Goal: Task Accomplishment & Management: Use online tool/utility

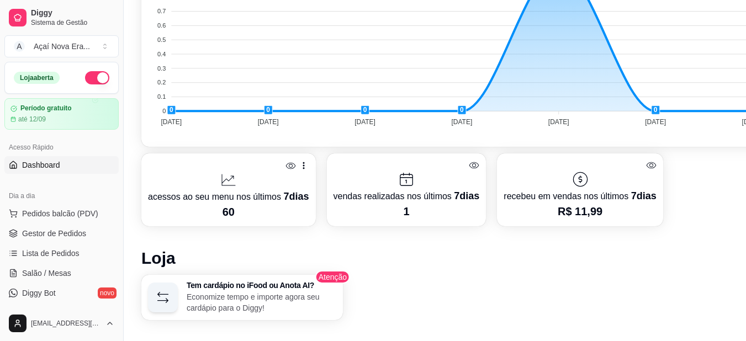
scroll to position [429, 0]
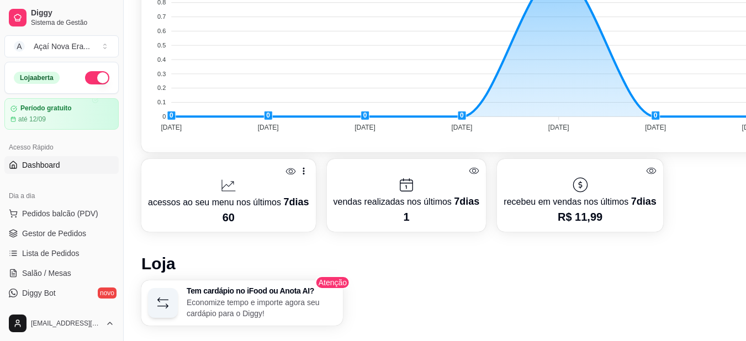
drag, startPoint x: 119, startPoint y: 118, endPoint x: 116, endPoint y: 130, distance: 12.6
click at [116, 130] on div "Diggy Sistema de Gestão A Açaí Nova Era ... Loja aberta Período gratuito até 12…" at bounding box center [61, 170] width 123 height 341
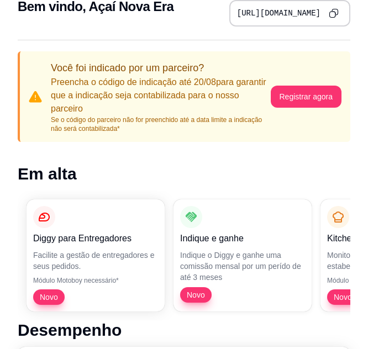
scroll to position [0, 0]
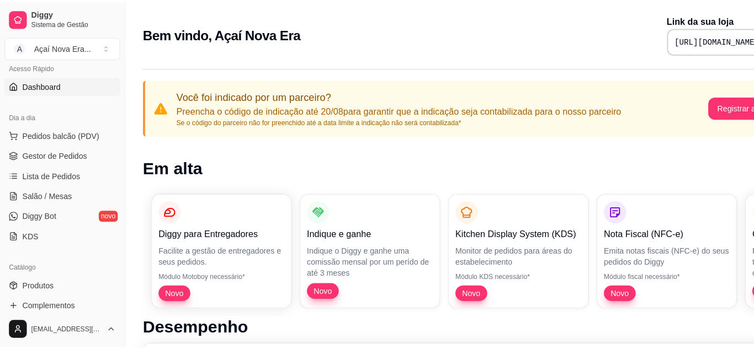
scroll to position [70, 0]
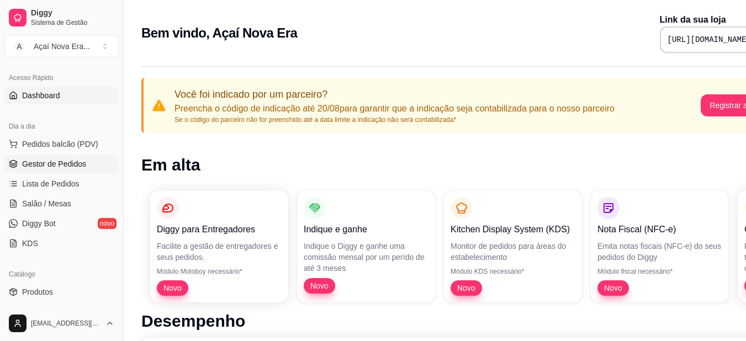
click at [91, 163] on link "Gestor de Pedidos" at bounding box center [61, 164] width 114 height 18
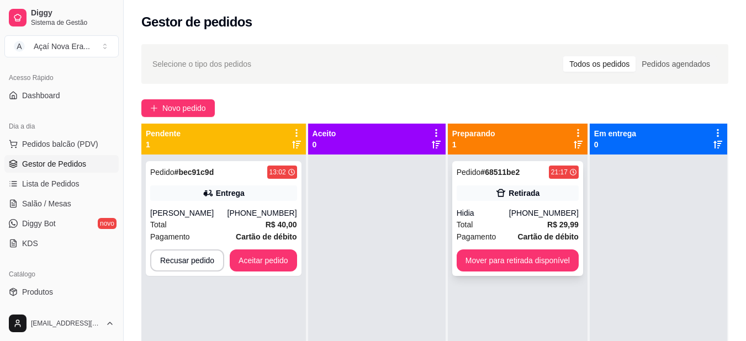
click at [489, 174] on strong "# 68511be2" at bounding box center [499, 172] width 39 height 9
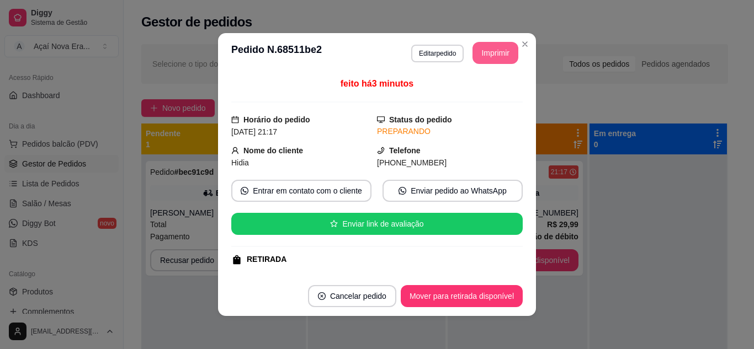
click at [496, 50] on button "Imprimir" at bounding box center [496, 53] width 46 height 22
